Goal: Task Accomplishment & Management: Use online tool/utility

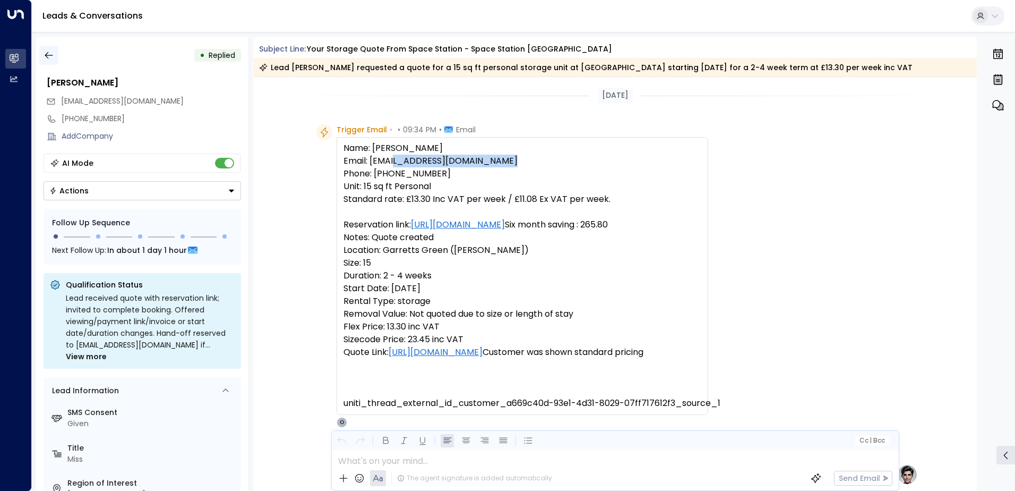
click at [47, 55] on icon "button" at bounding box center [49, 55] width 11 height 11
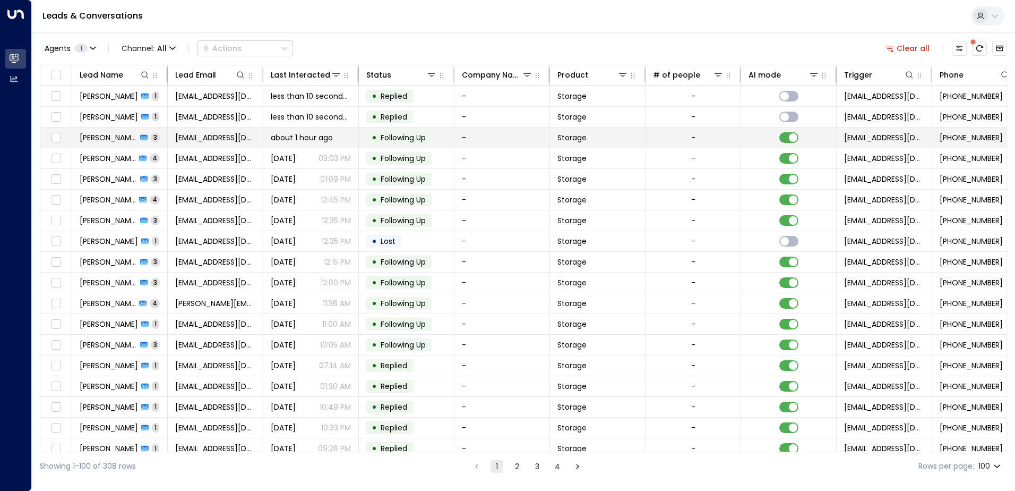
click at [116, 138] on span "[PERSON_NAME]" at bounding box center [108, 137] width 57 height 11
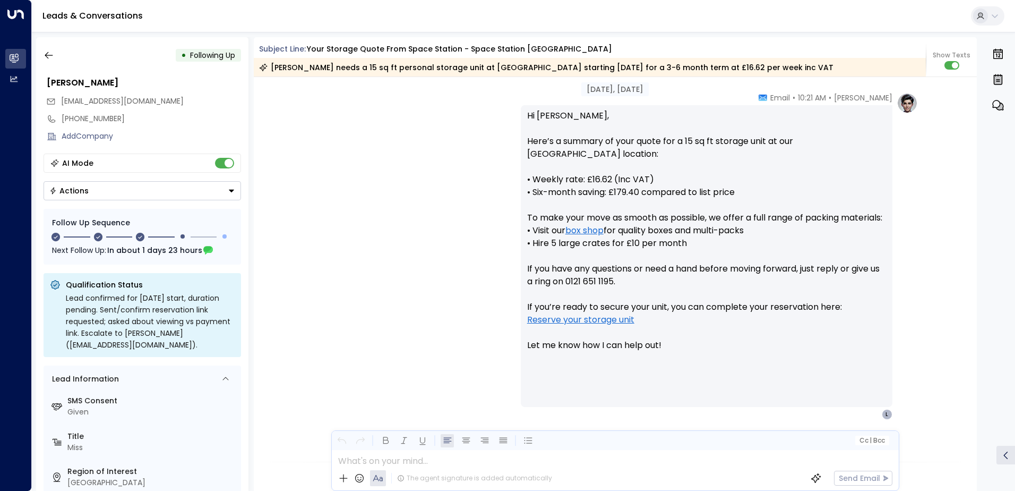
scroll to position [357, 0]
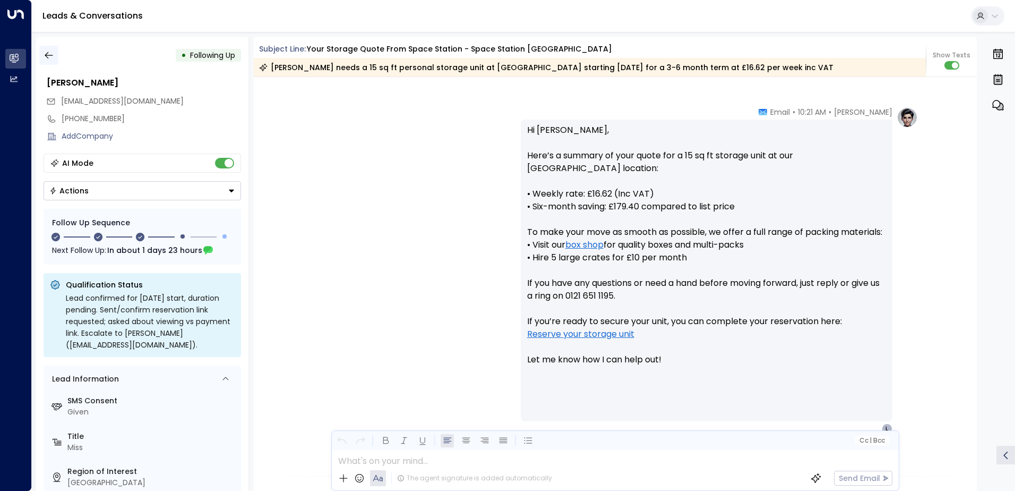
click at [48, 61] on button "button" at bounding box center [48, 55] width 19 height 19
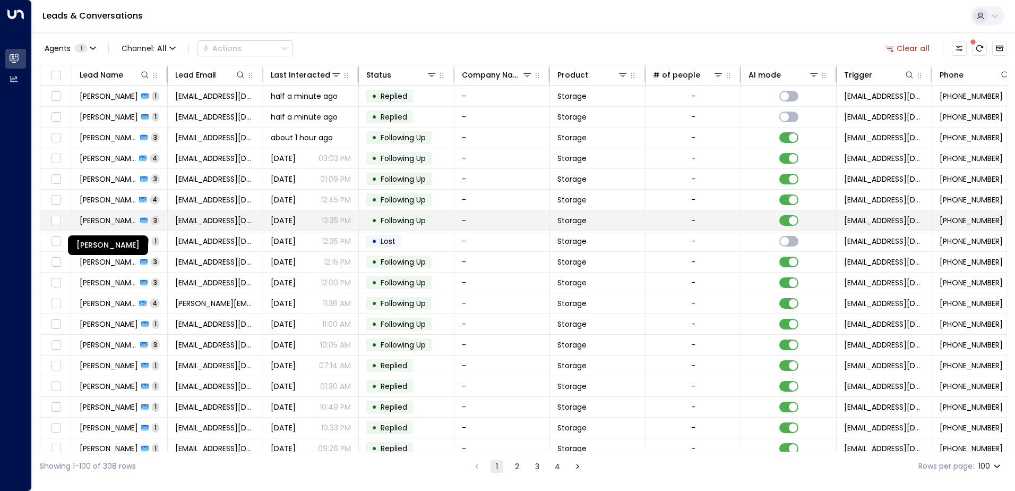
click at [114, 220] on span "[PERSON_NAME]" at bounding box center [108, 220] width 57 height 11
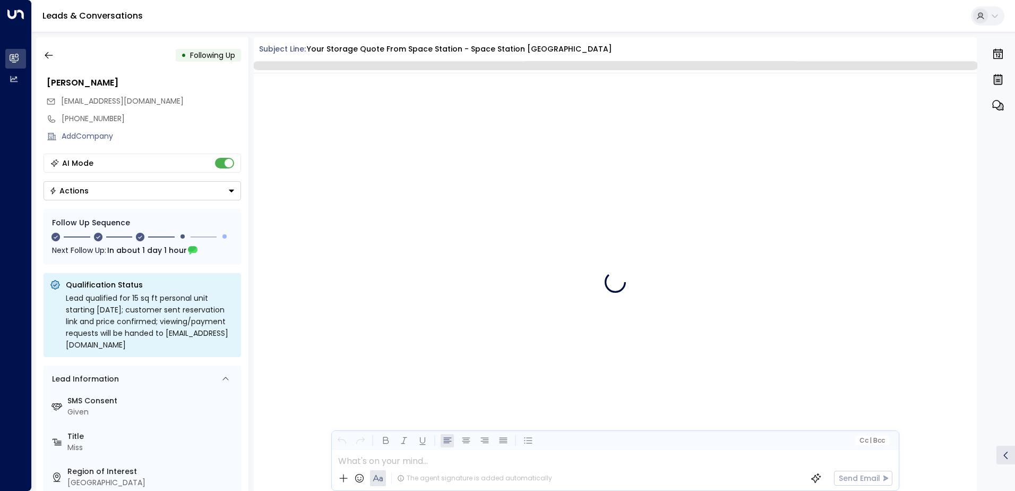
scroll to position [1081, 0]
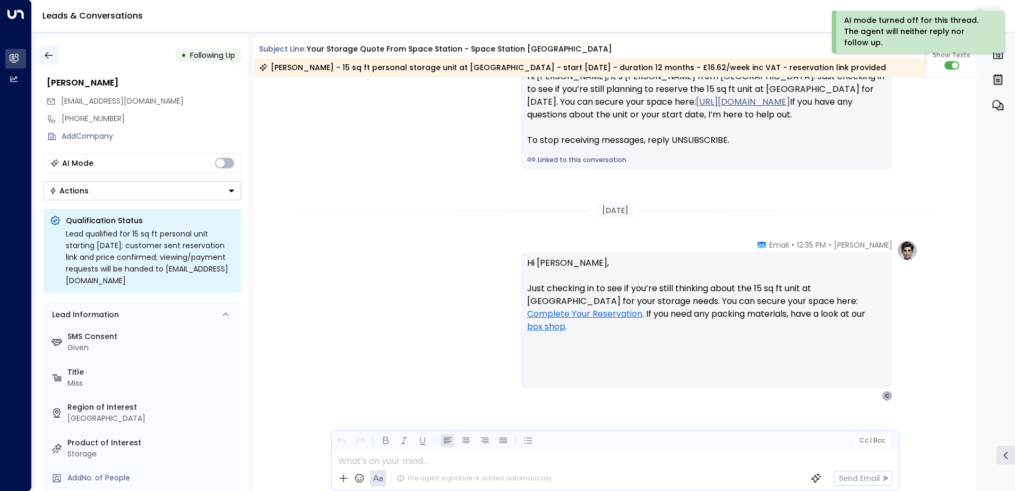
click at [53, 56] on icon "button" at bounding box center [49, 55] width 11 height 11
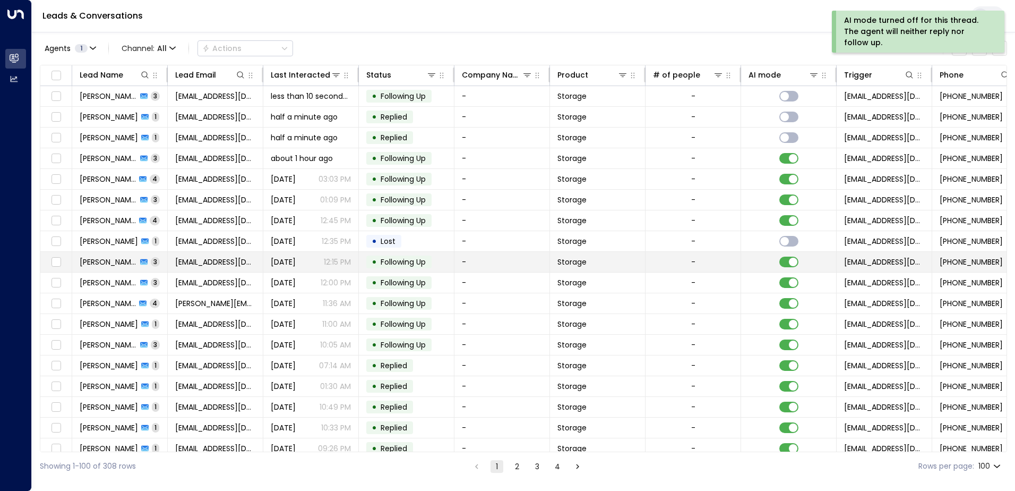
click at [94, 263] on span "[PERSON_NAME]" at bounding box center [108, 261] width 57 height 11
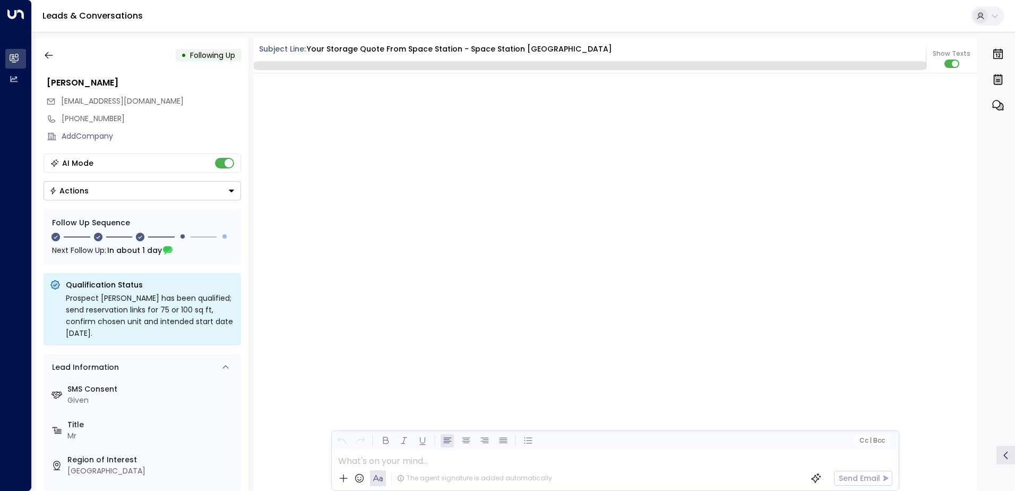
scroll to position [1055, 0]
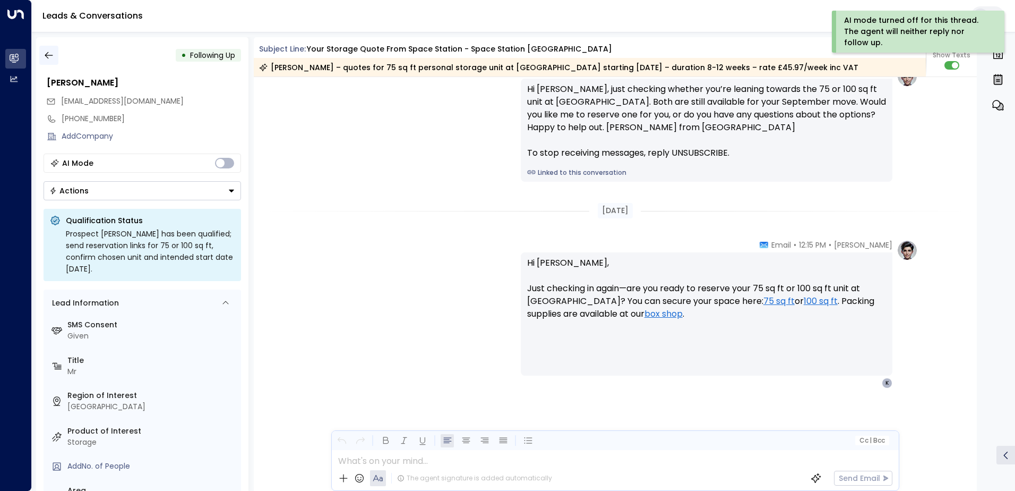
click at [47, 58] on icon "button" at bounding box center [49, 55] width 11 height 11
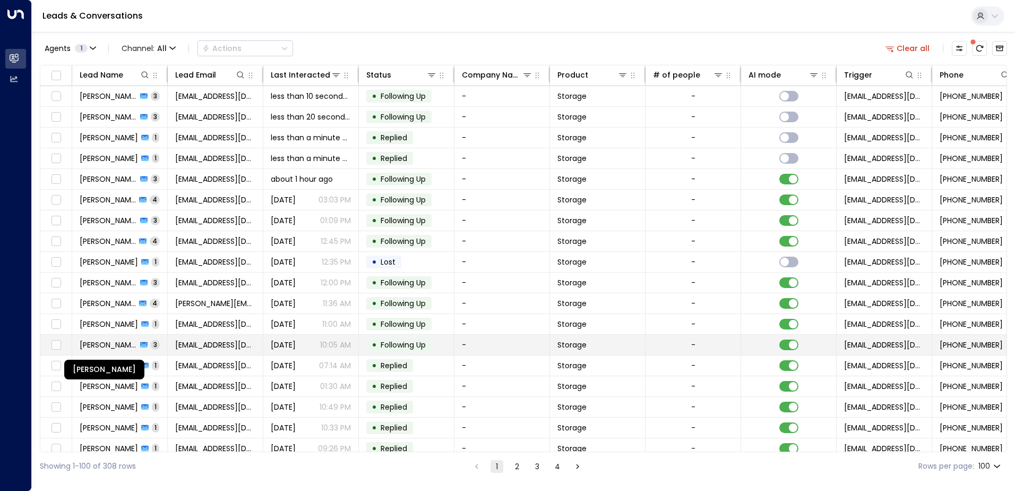
click at [109, 340] on span "[PERSON_NAME]" at bounding box center [108, 344] width 57 height 11
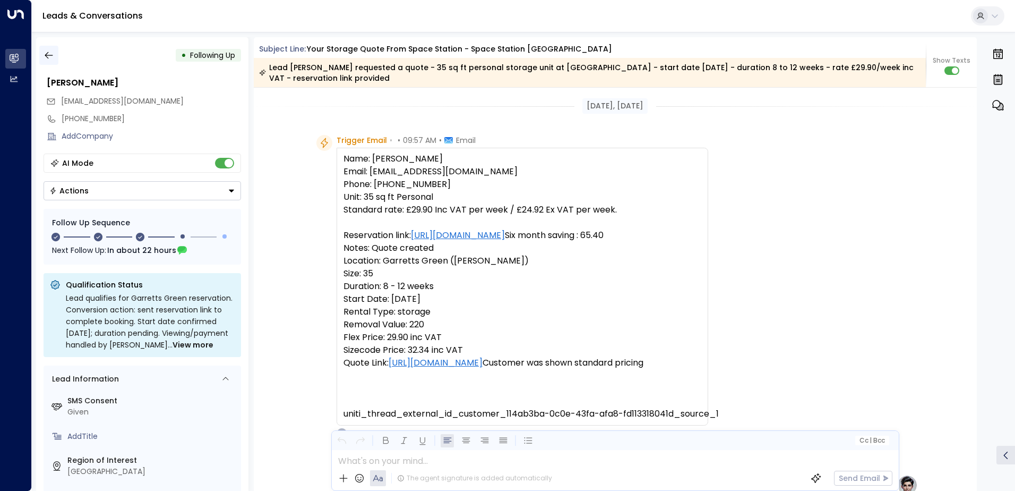
click at [48, 55] on icon "button" at bounding box center [49, 55] width 8 height 7
